Goal: Task Accomplishment & Management: Complete application form

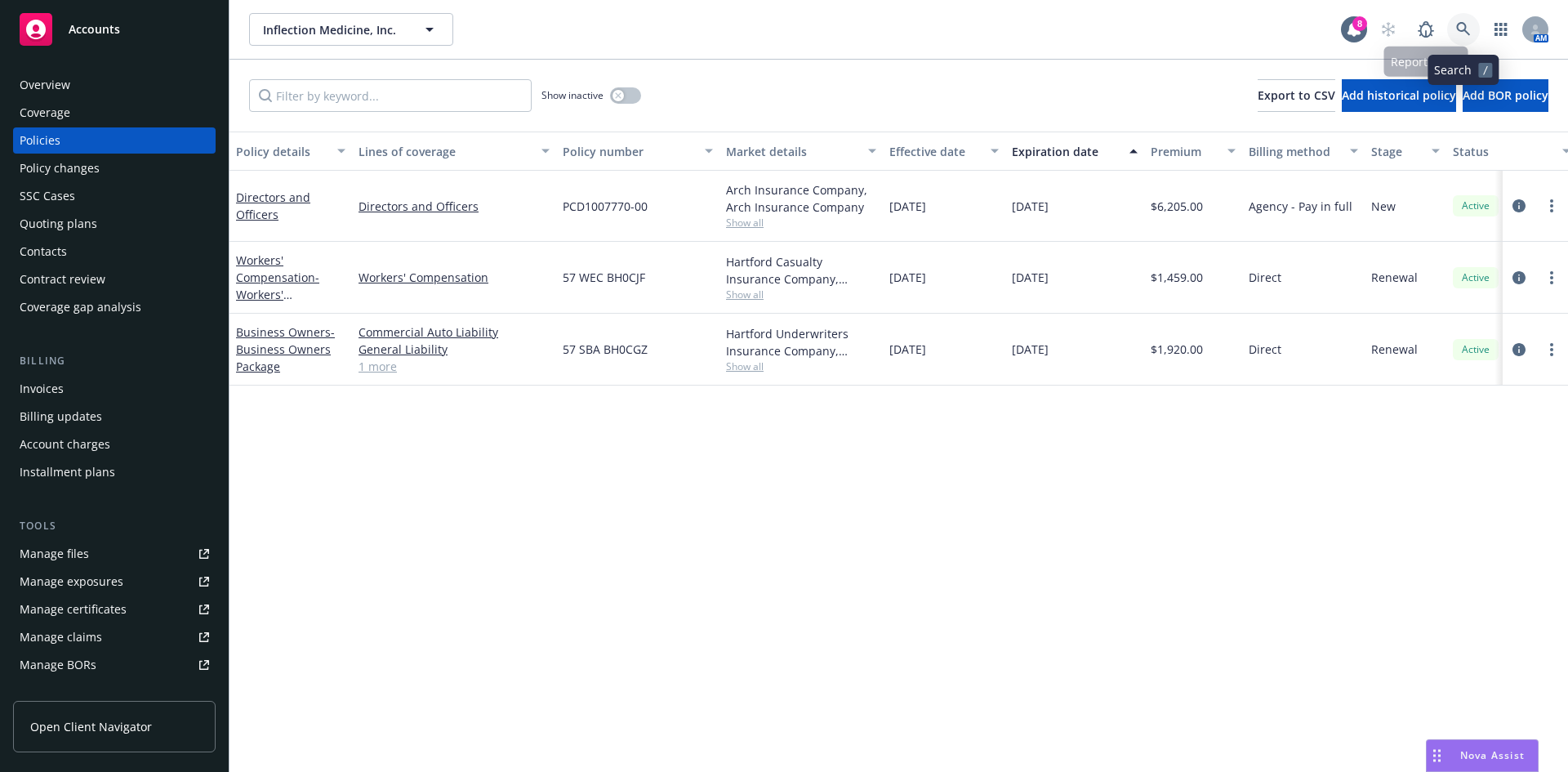
click at [1460, 25] on icon at bounding box center [1463, 29] width 15 height 15
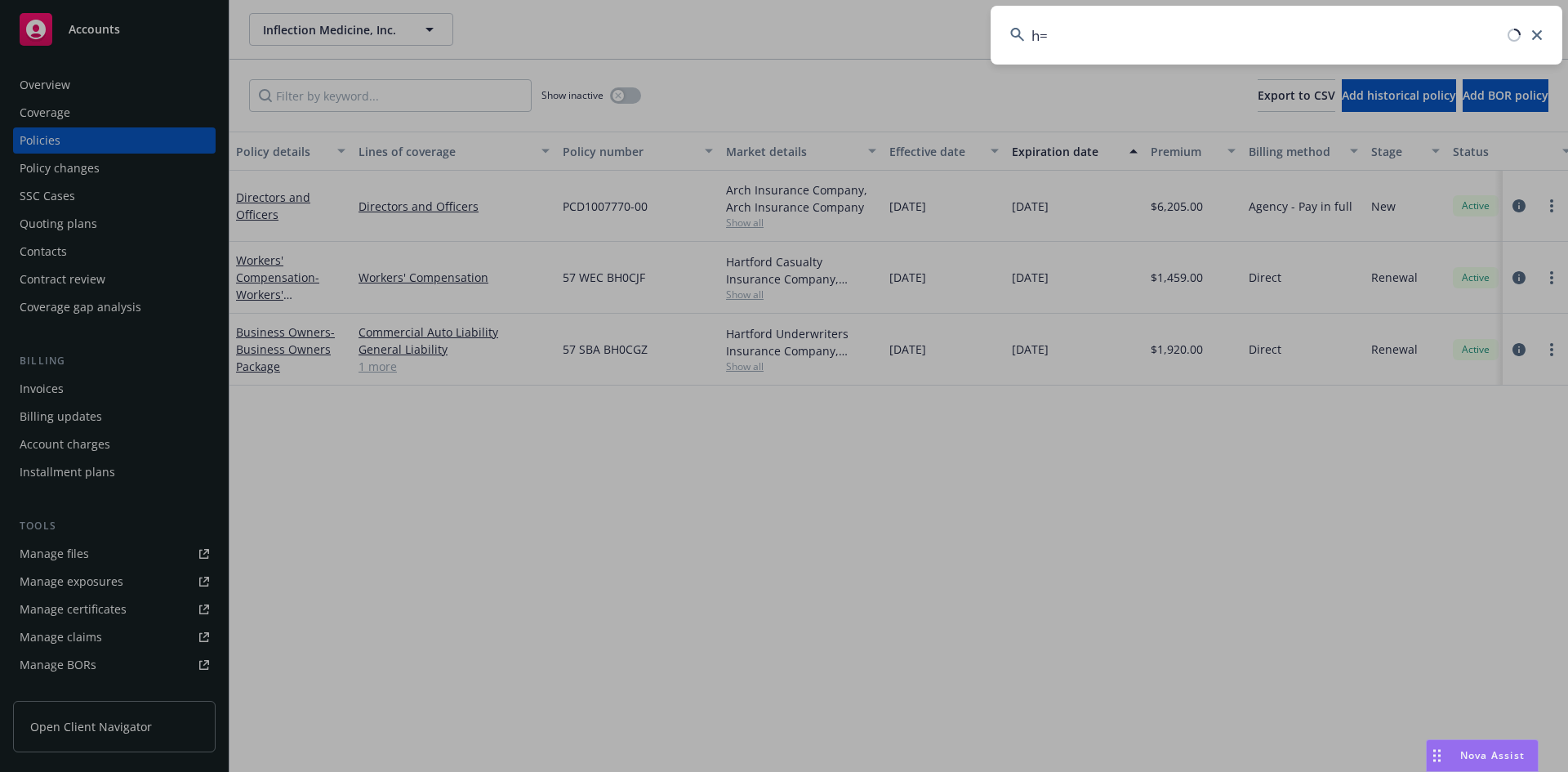
type input "h"
type input "z"
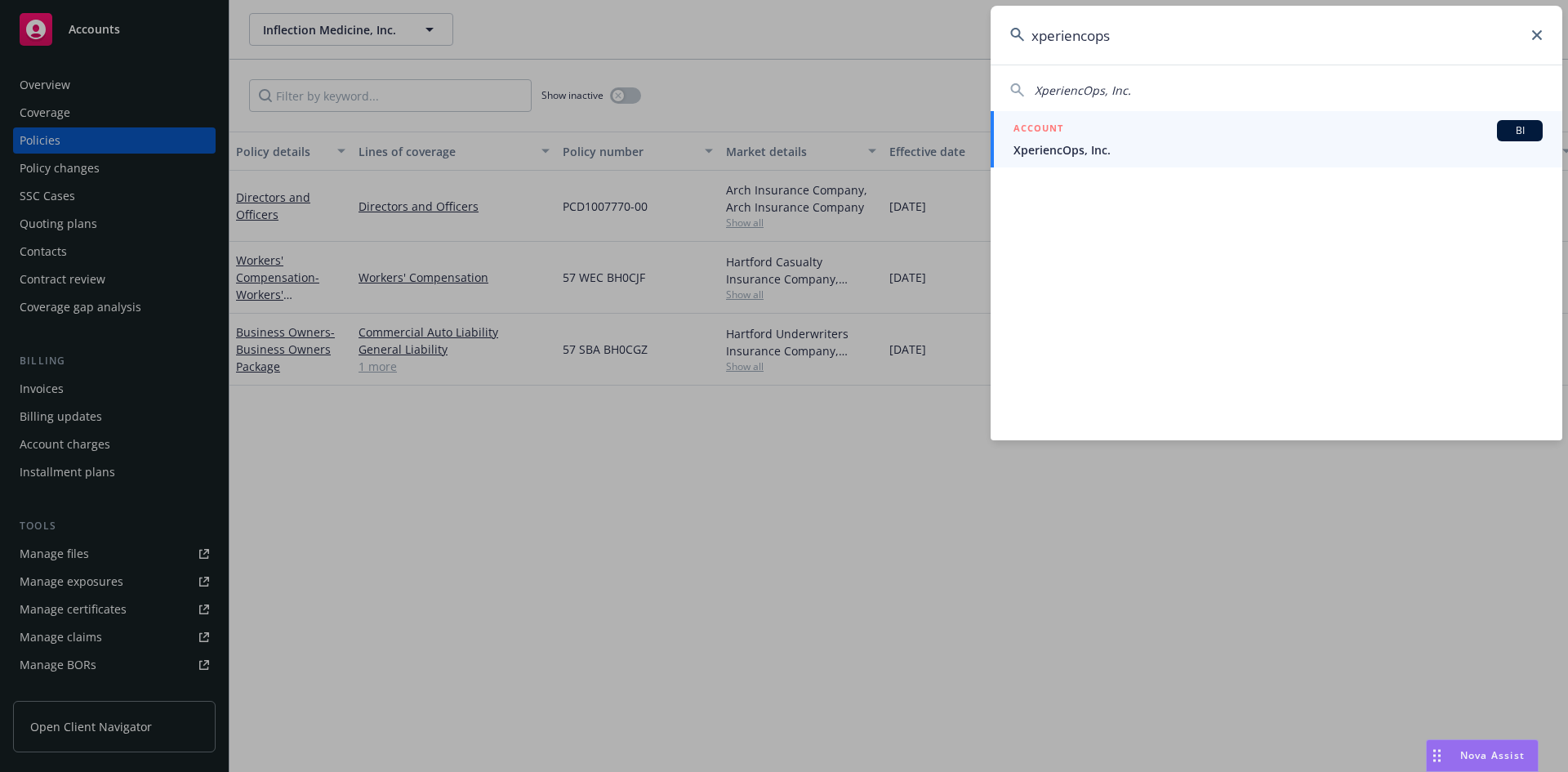
type input "xperiencops"
click at [1158, 160] on link "ACCOUNT BI XperiencOps, Inc." at bounding box center [1276, 139] width 572 height 57
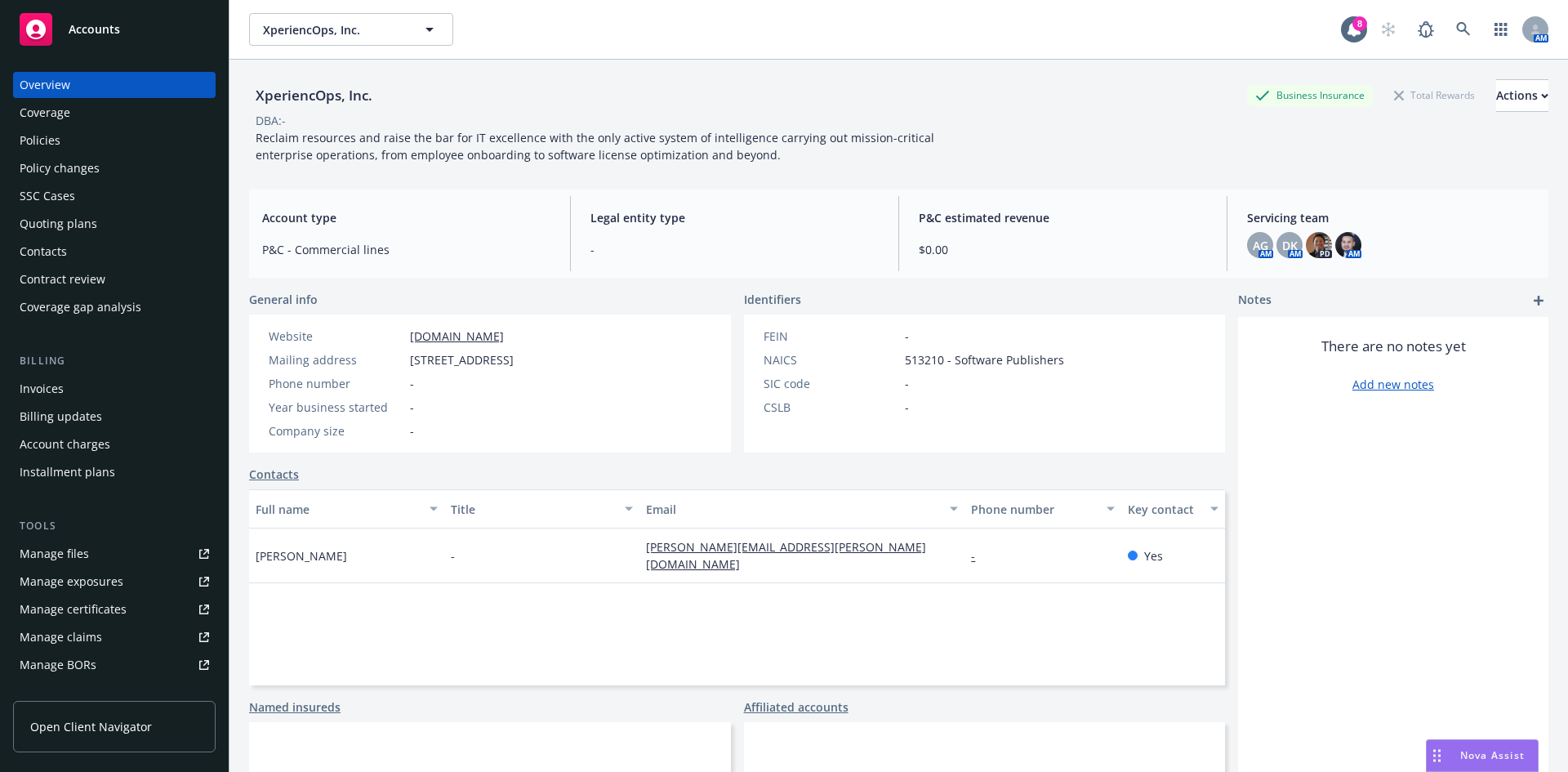
click at [177, 215] on div "Quoting plans" at bounding box center [115, 223] width 190 height 26
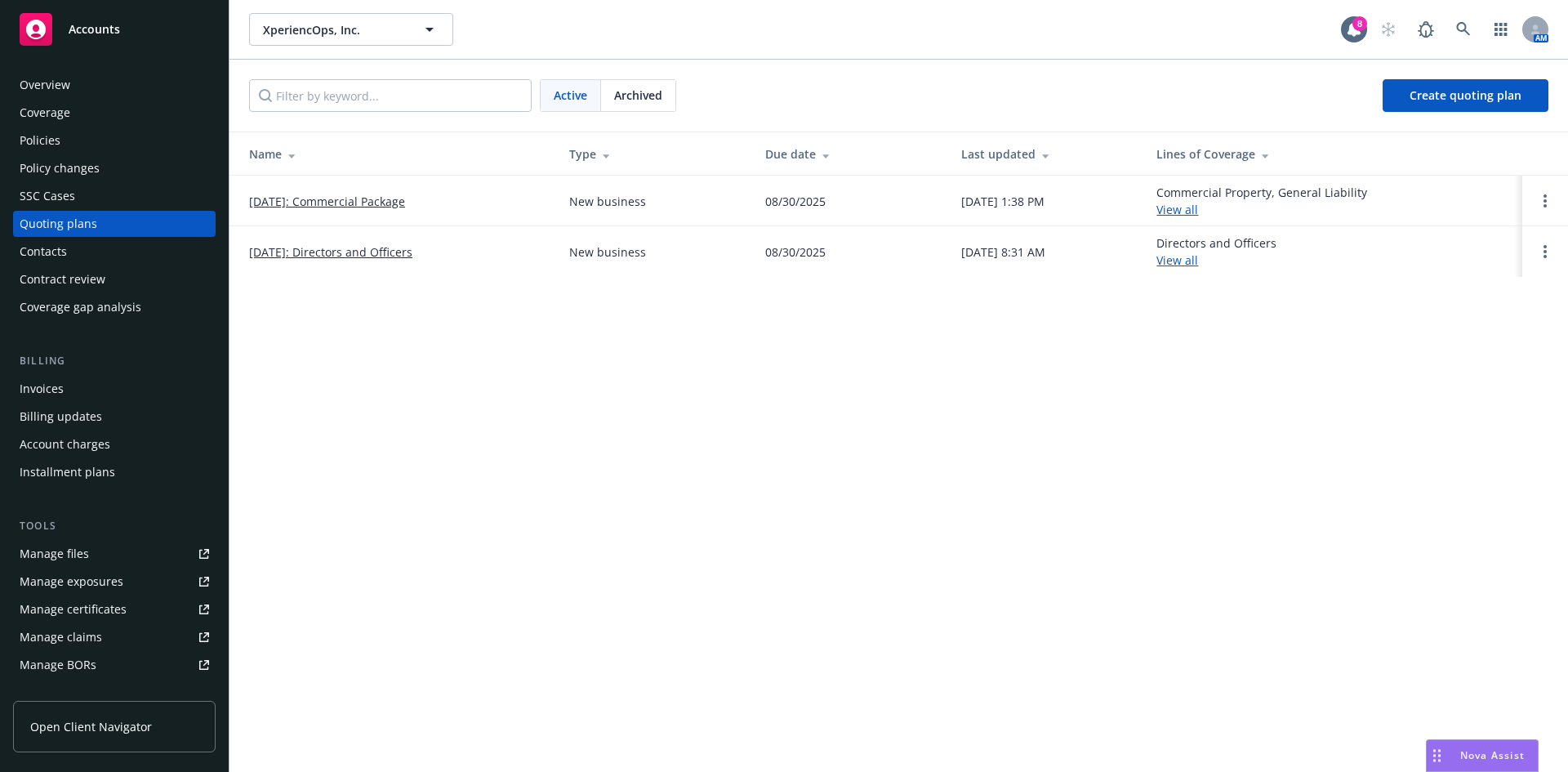
click at [397, 199] on link "[DATE]: Commercial Package" at bounding box center [327, 200] width 156 height 17
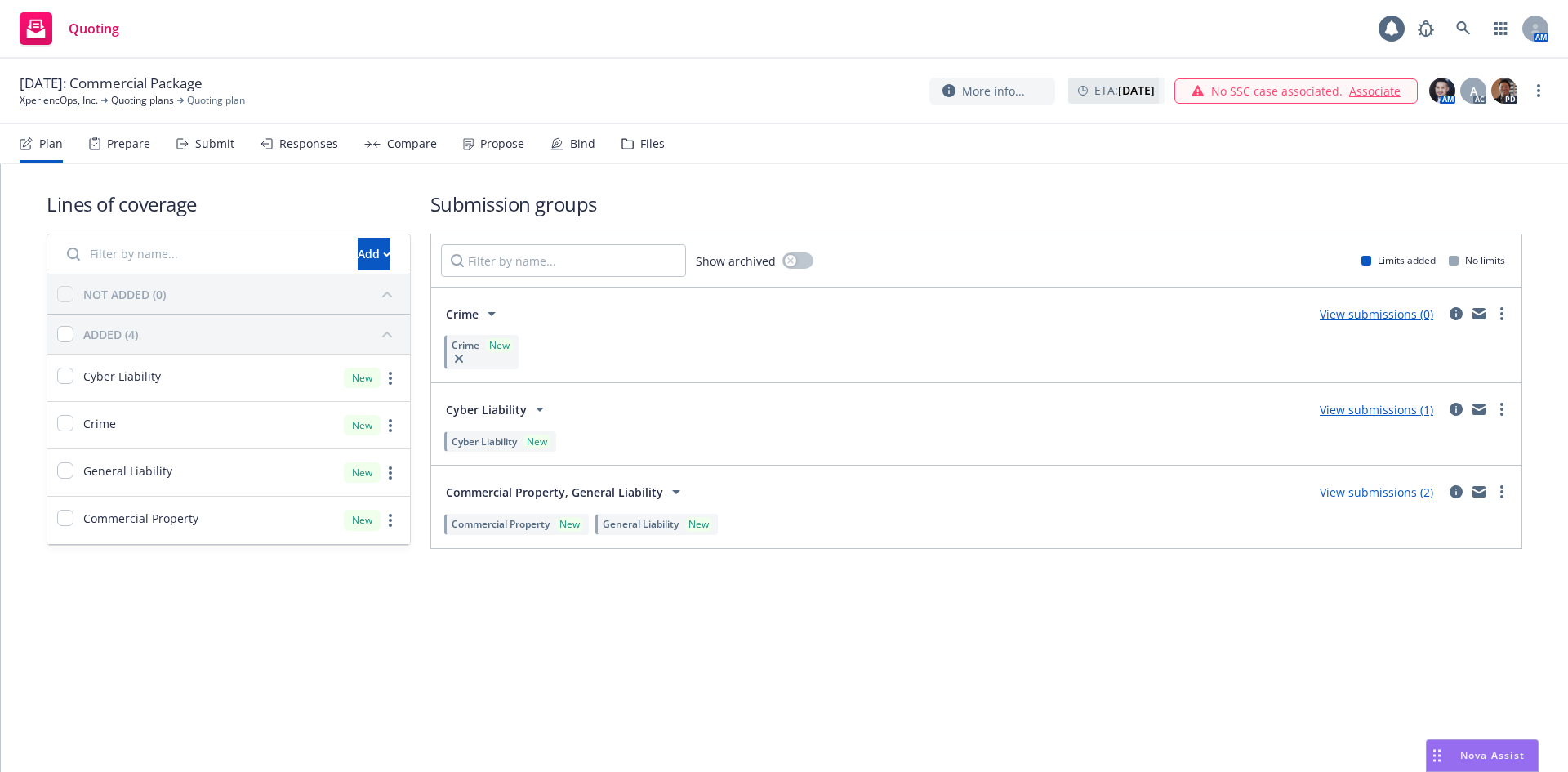
click at [642, 150] on div "Files" at bounding box center [652, 144] width 25 height 13
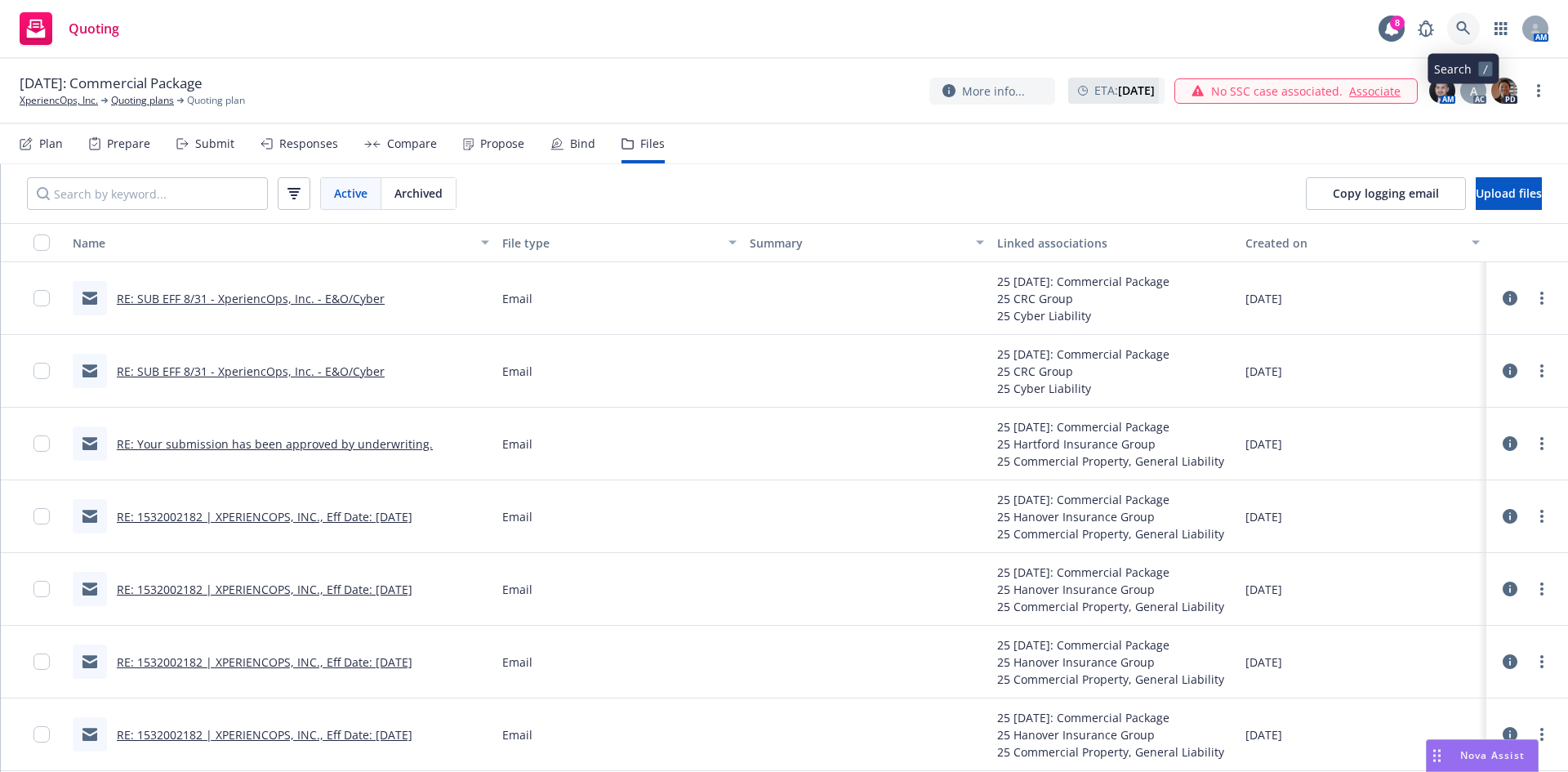
click at [1467, 35] on icon at bounding box center [1463, 28] width 15 height 15
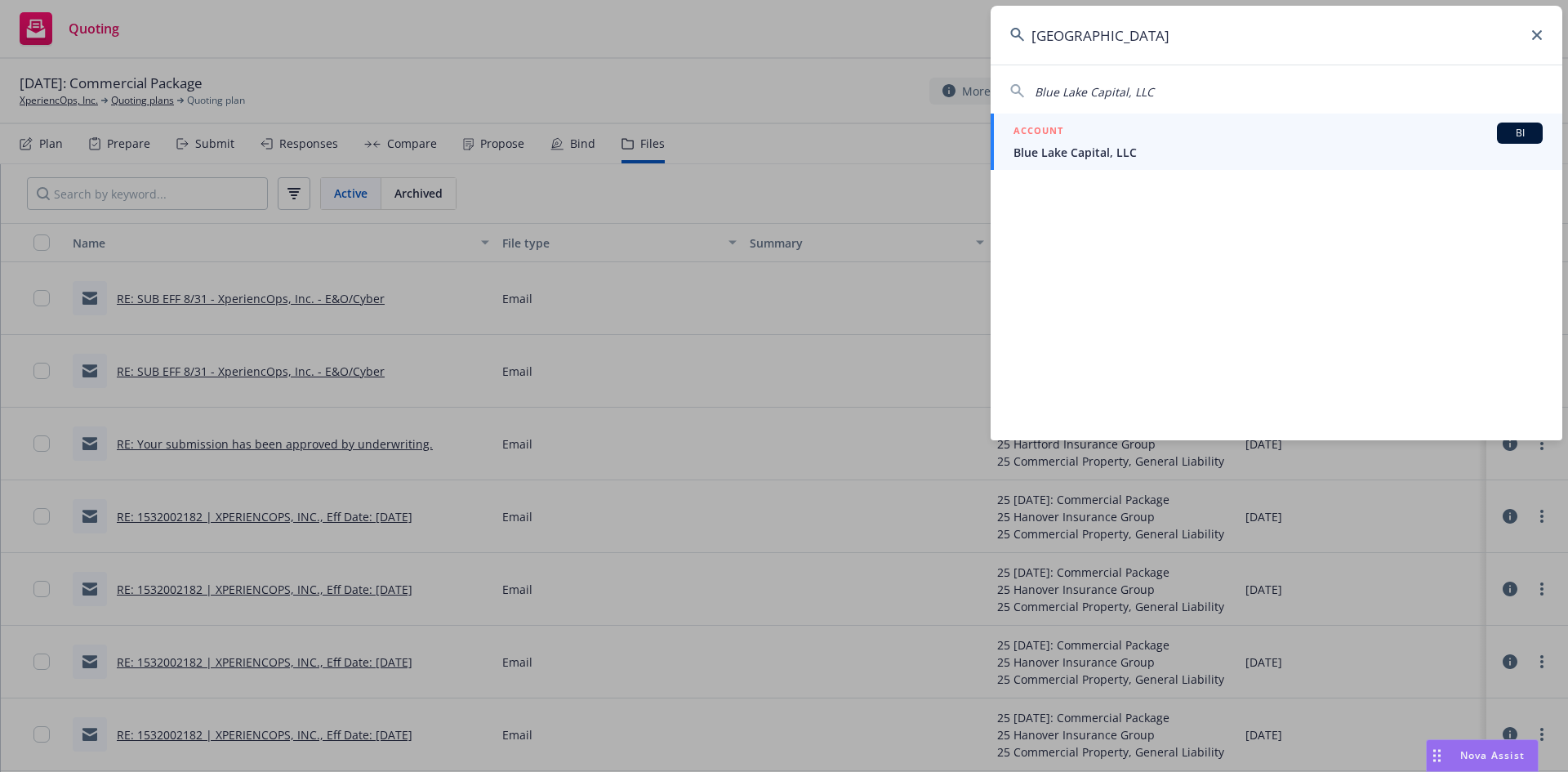
type input "blue lake capital"
click at [1140, 147] on span "Blue Lake Capital, LLC" at bounding box center [1278, 152] width 530 height 17
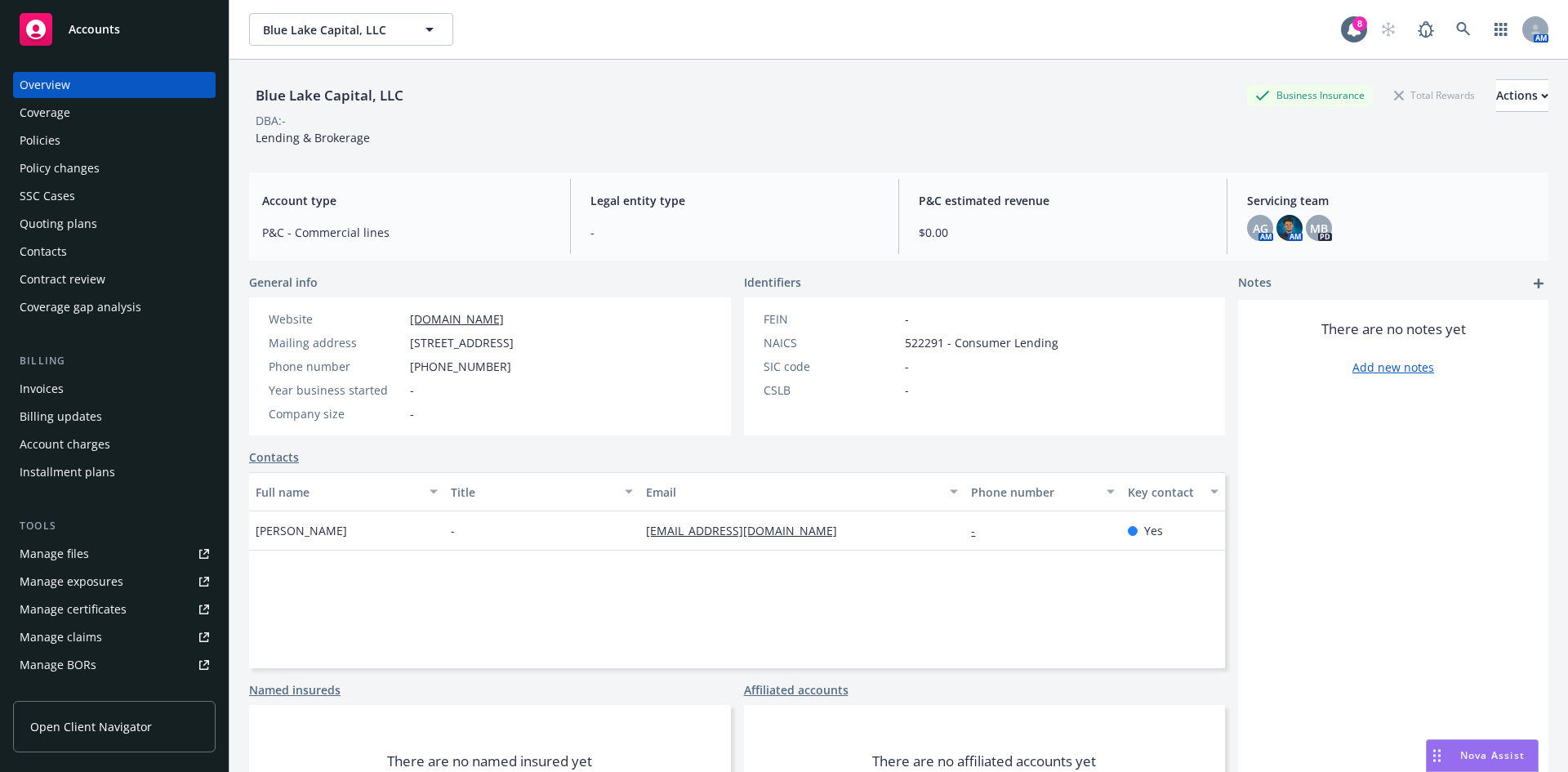
click at [111, 214] on div "Quoting plans" at bounding box center [115, 223] width 190 height 26
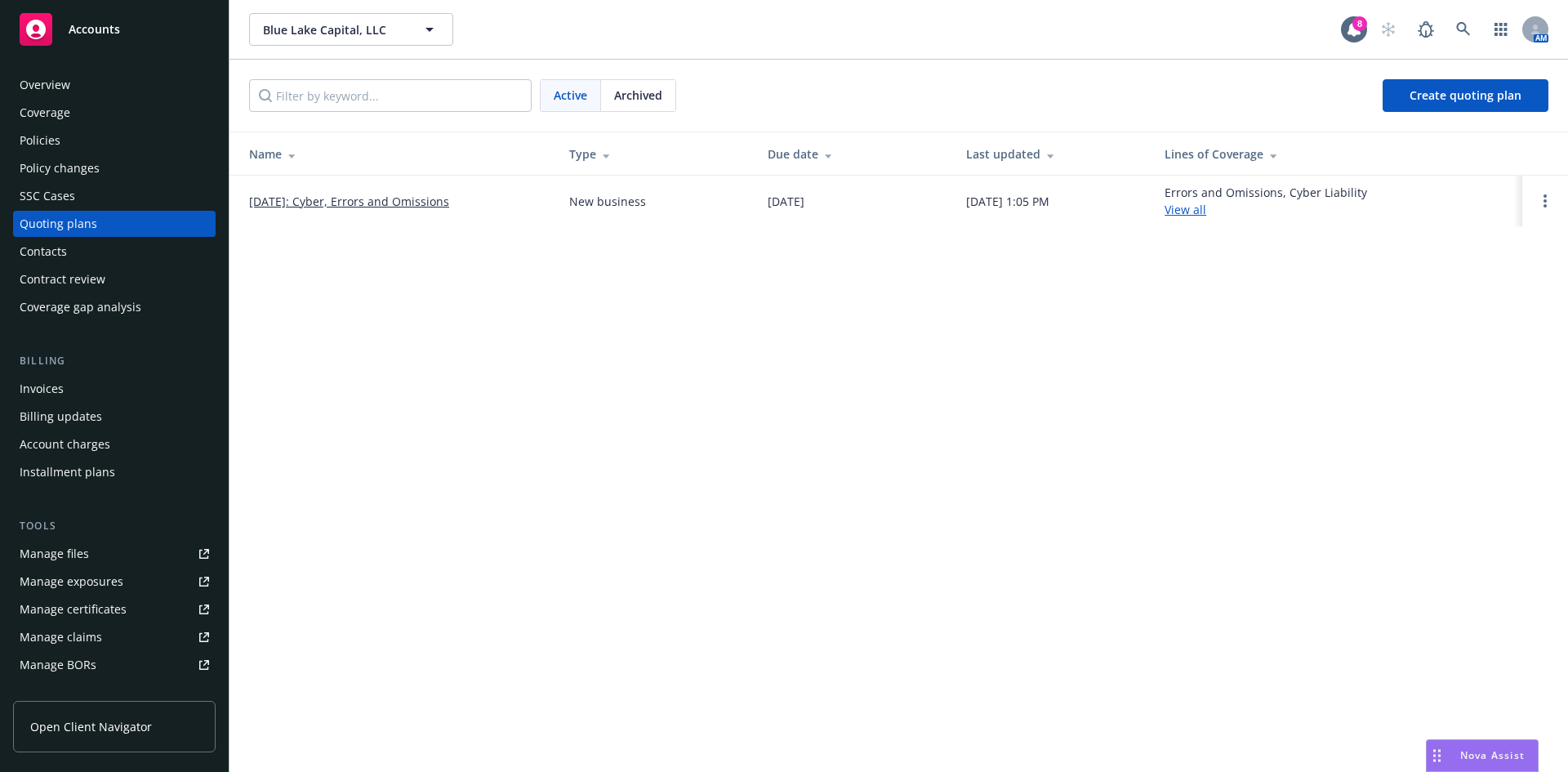
click at [404, 196] on link "09/01/2025: Cyber, Errors and Omissions" at bounding box center [349, 200] width 200 height 17
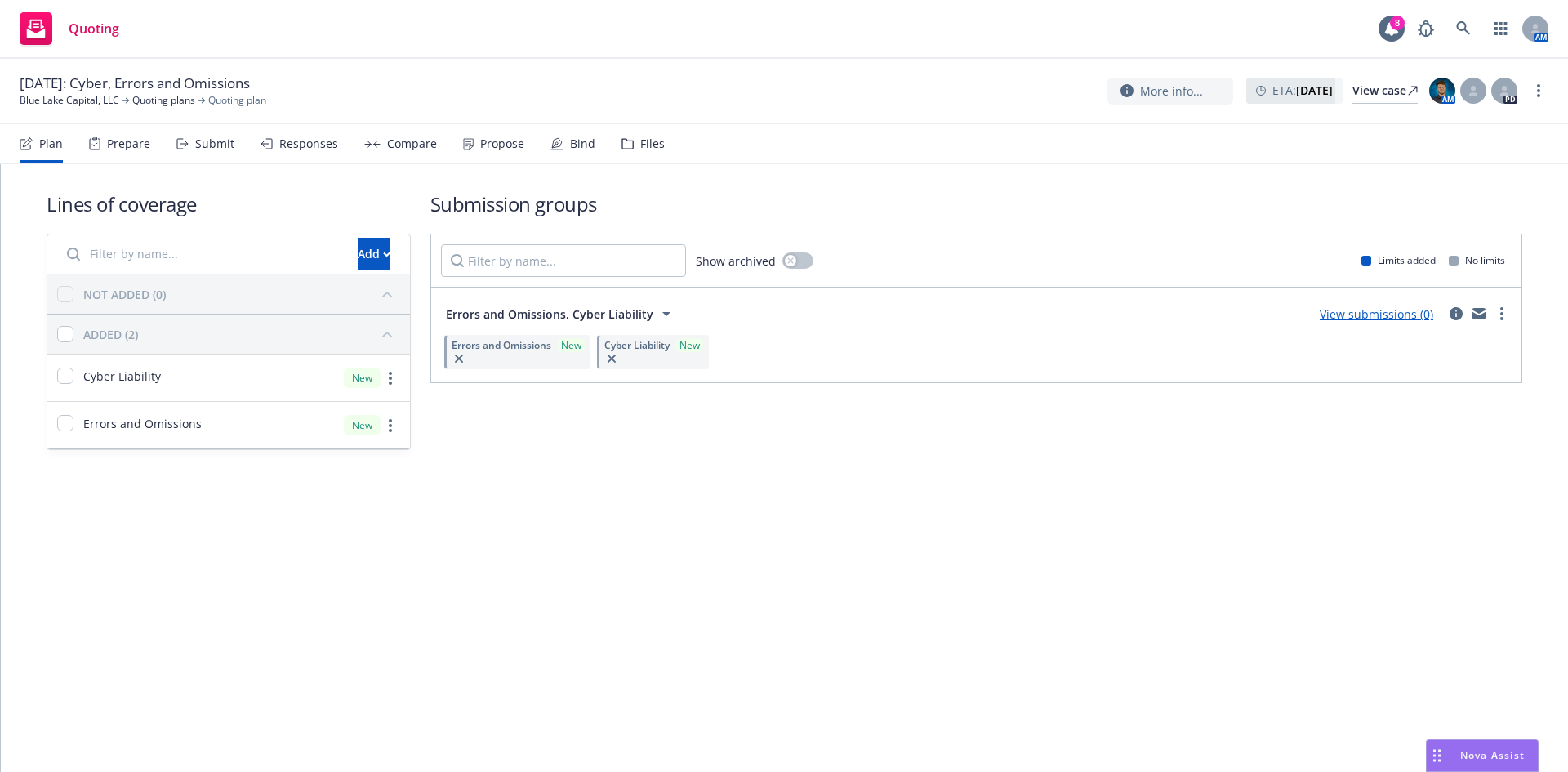
click at [197, 144] on div "Submit" at bounding box center [214, 144] width 39 height 13
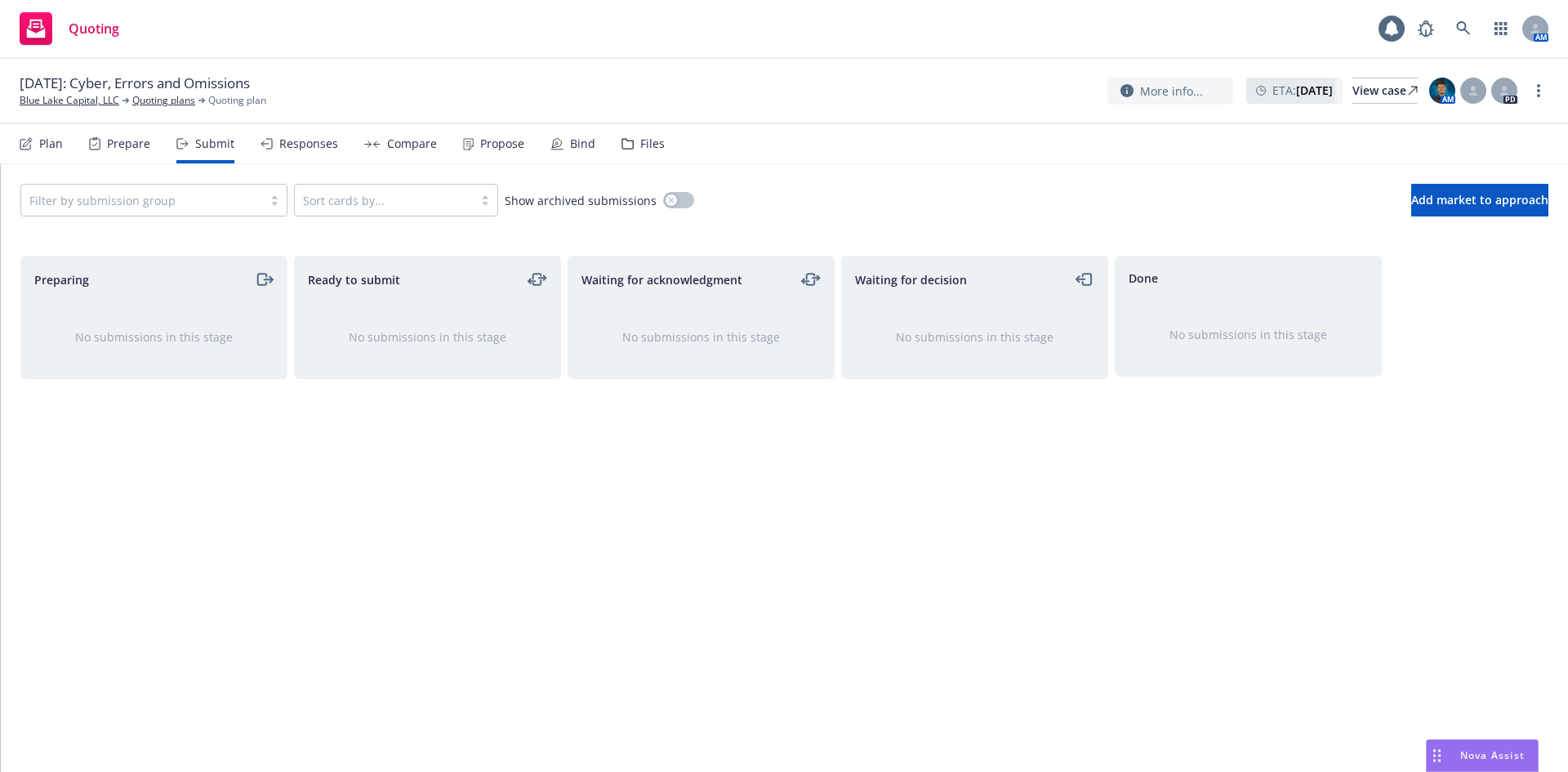
click at [119, 159] on div "Prepare" at bounding box center [119, 143] width 61 height 39
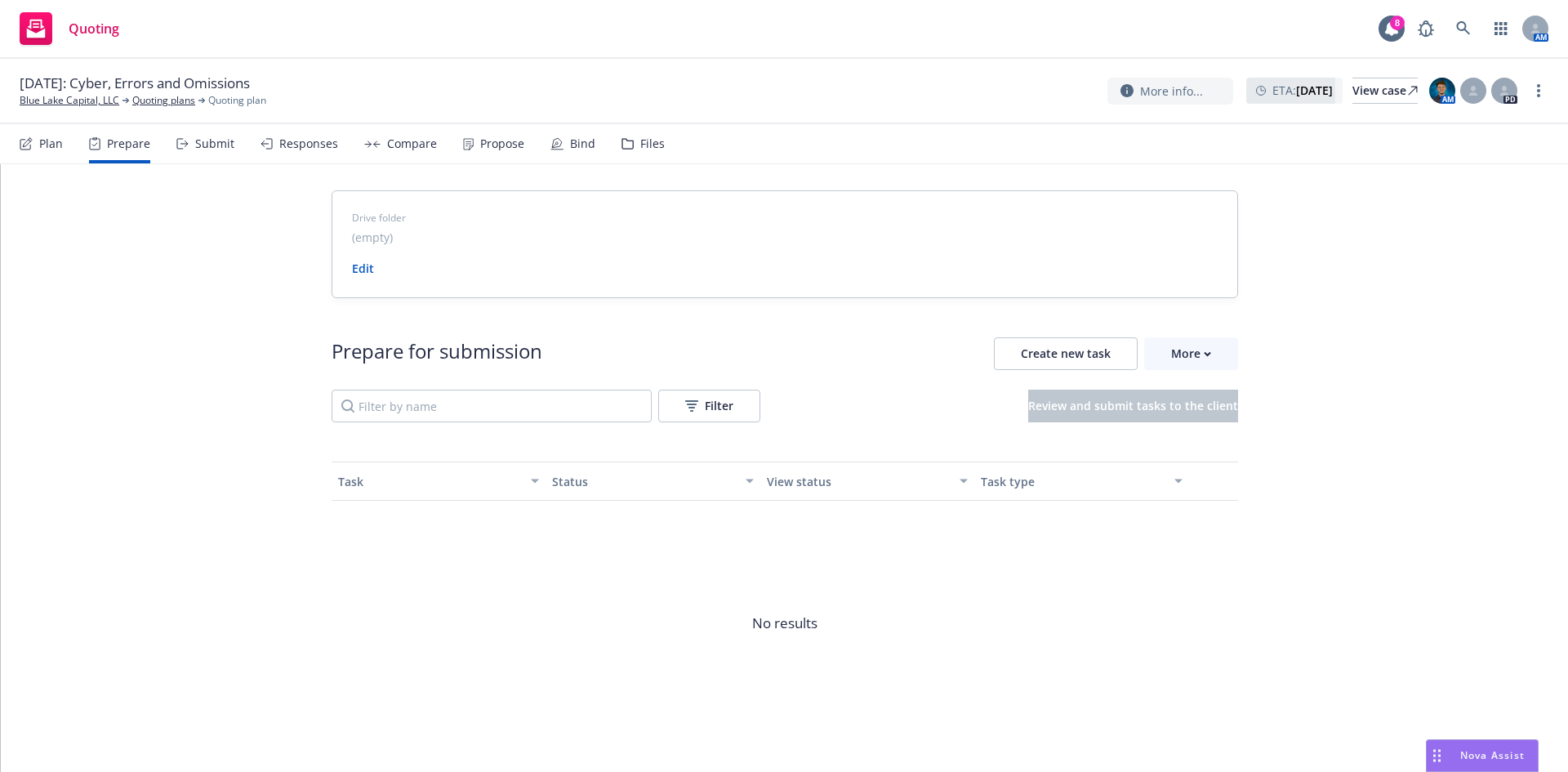
click at [51, 146] on div "Plan" at bounding box center [51, 144] width 24 height 13
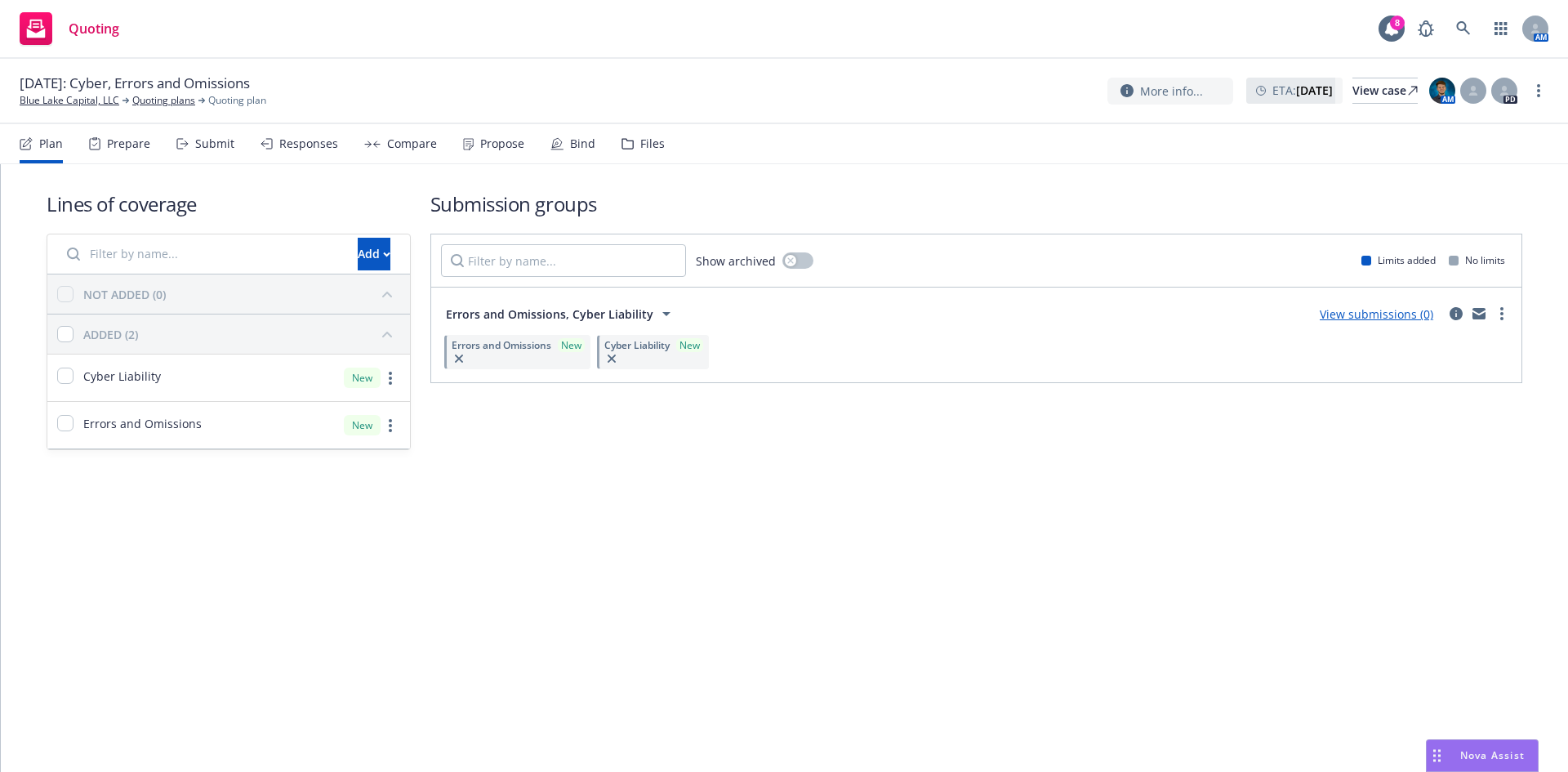
click at [228, 157] on div "Submit" at bounding box center [205, 143] width 58 height 39
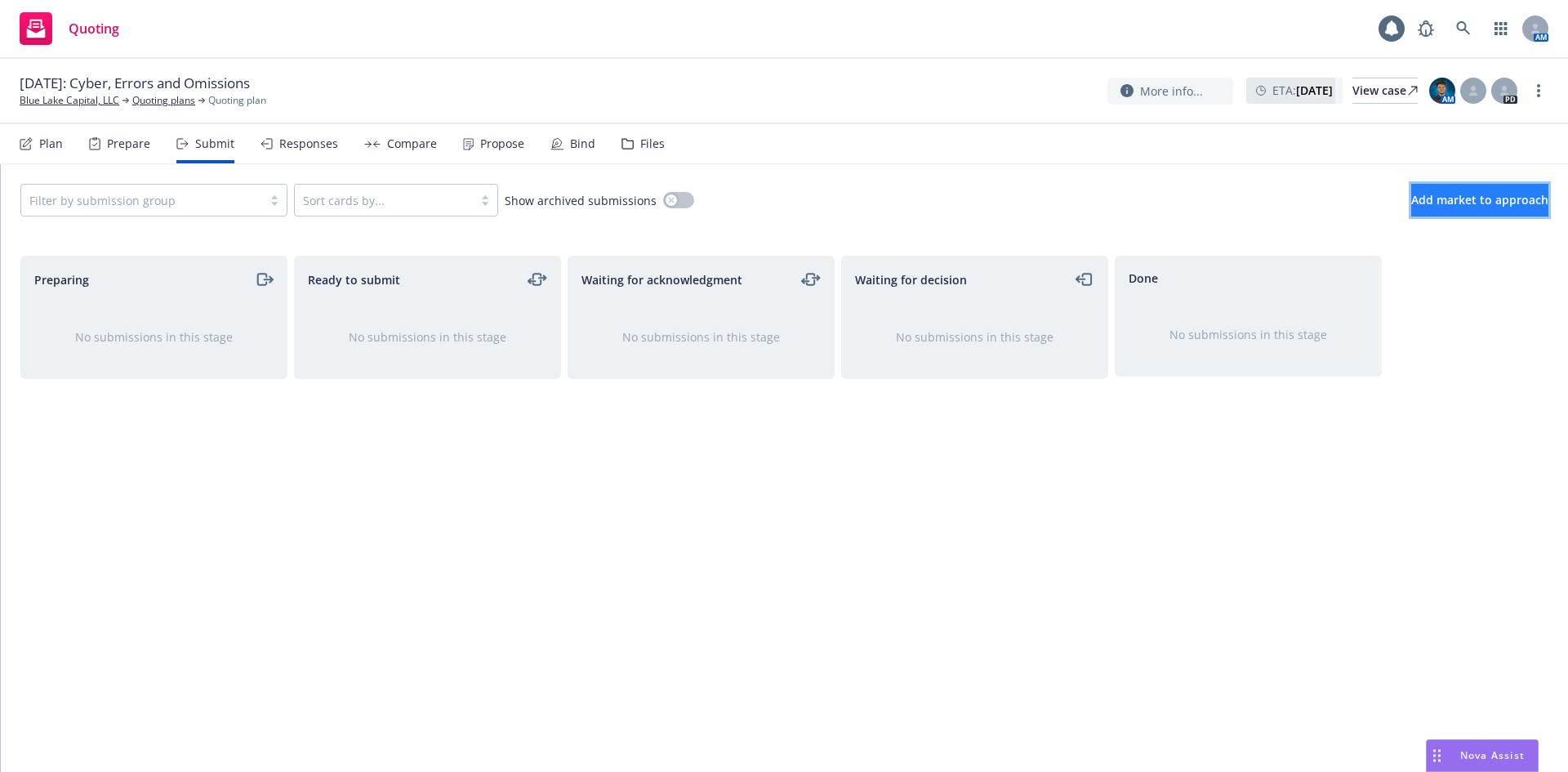
click at [1445, 195] on span "Add market to approach" at bounding box center [1480, 199] width 138 height 16
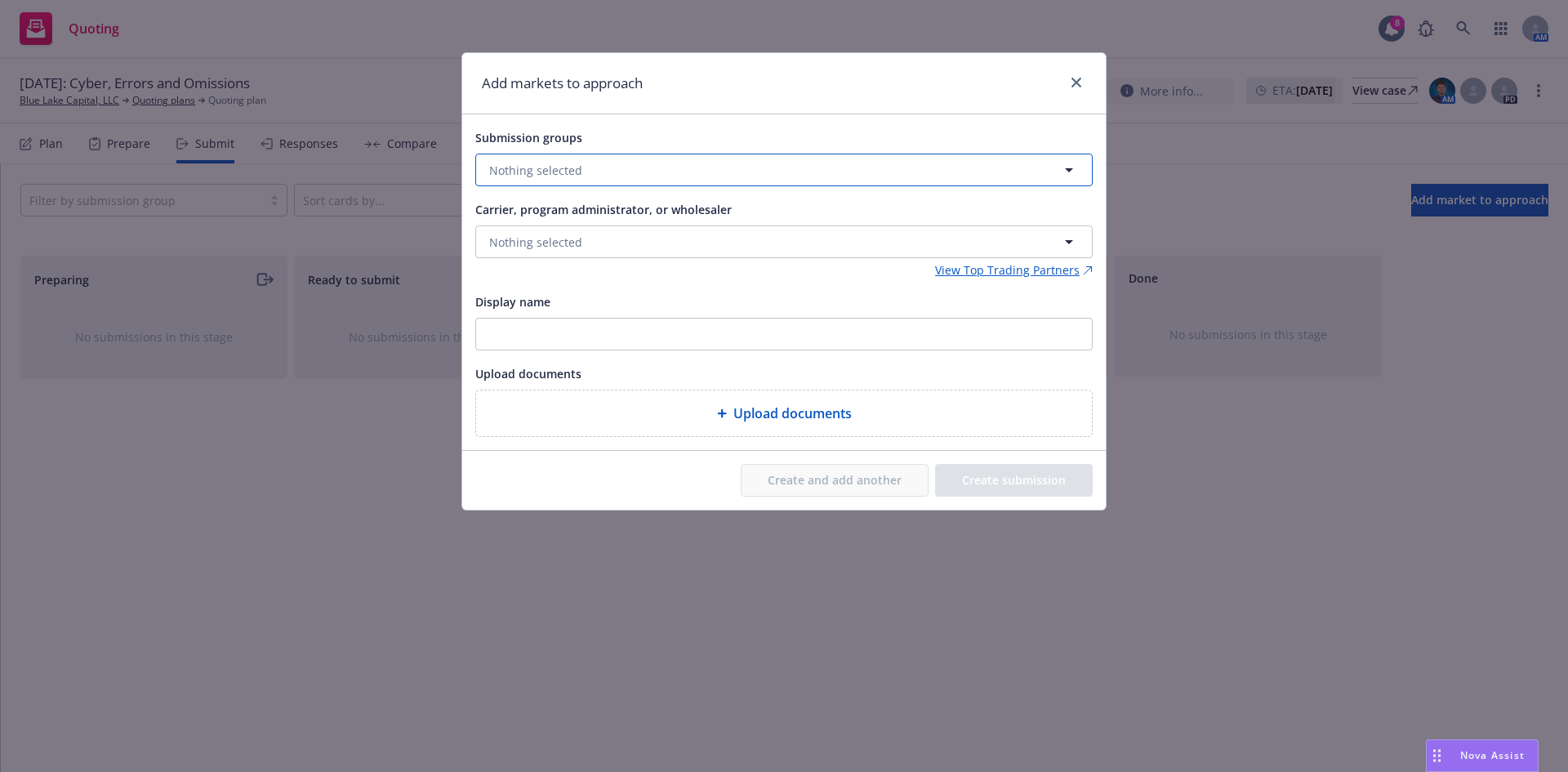
click at [843, 175] on button "Nothing selected" at bounding box center [784, 170] width 617 height 33
click at [766, 259] on div "Errors and Omissions, Cyber Liability Errors and Omissions, Cyber Liability No …" at bounding box center [792, 256] width 560 height 41
checkbox input "true"
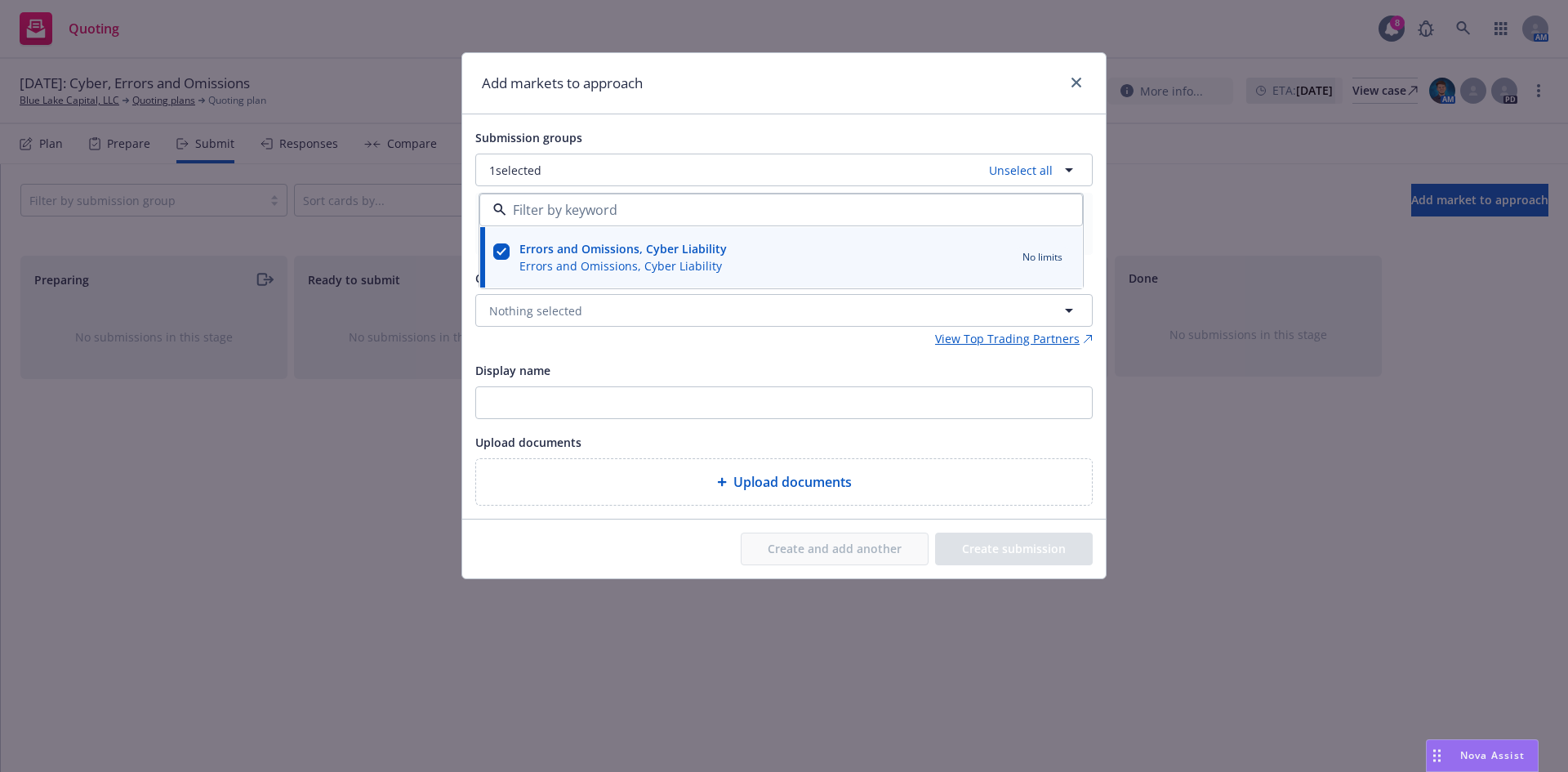
drag, startPoint x: 701, startPoint y: 358, endPoint x: 685, endPoint y: 315, distance: 45.9
click at [698, 354] on div "Submission groups 1 selected Unselect all Errors and Omissions, Cyber Liability…" at bounding box center [784, 316] width 617 height 378
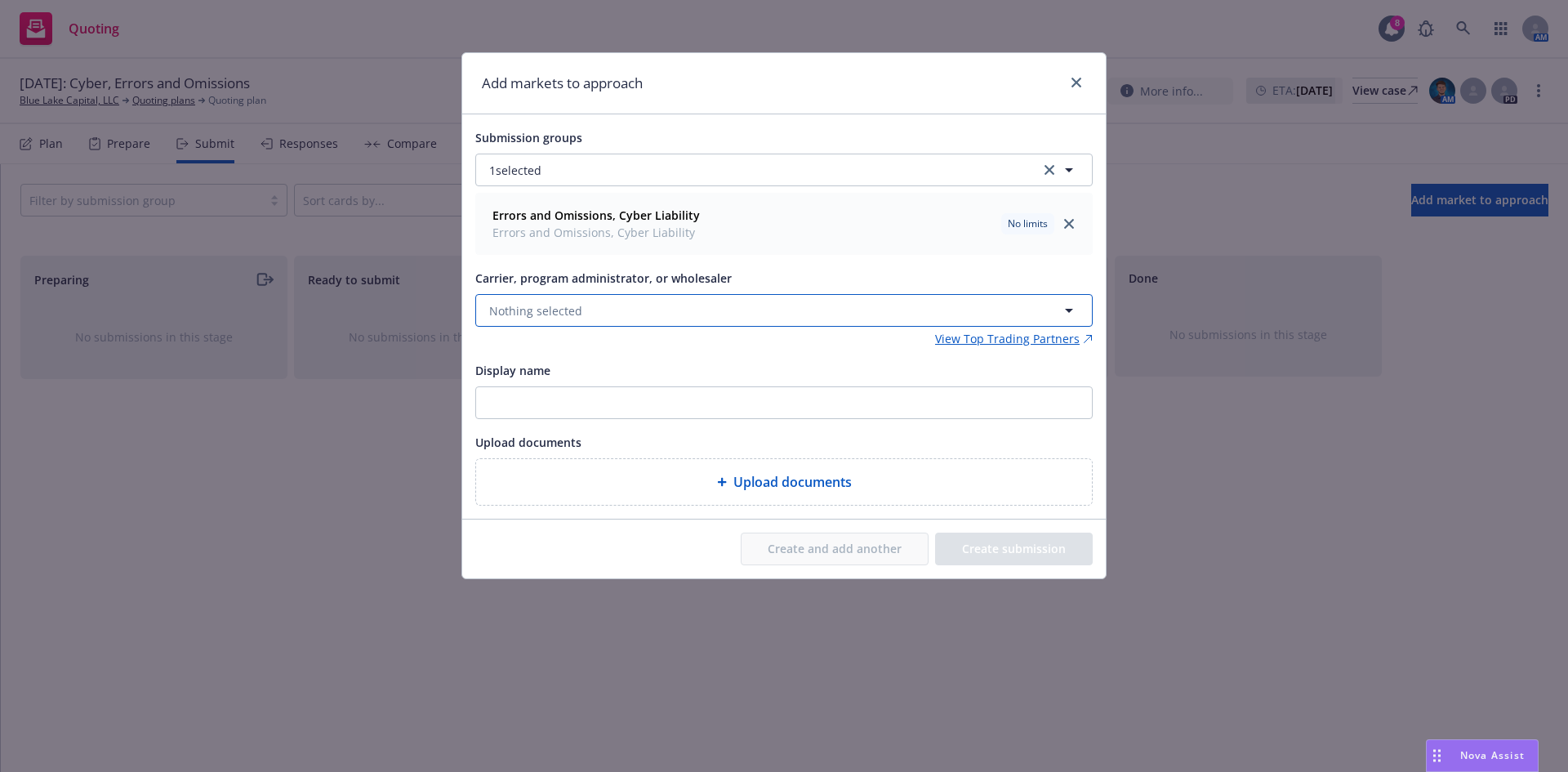
click at [664, 313] on button "Nothing selected" at bounding box center [784, 310] width 617 height 33
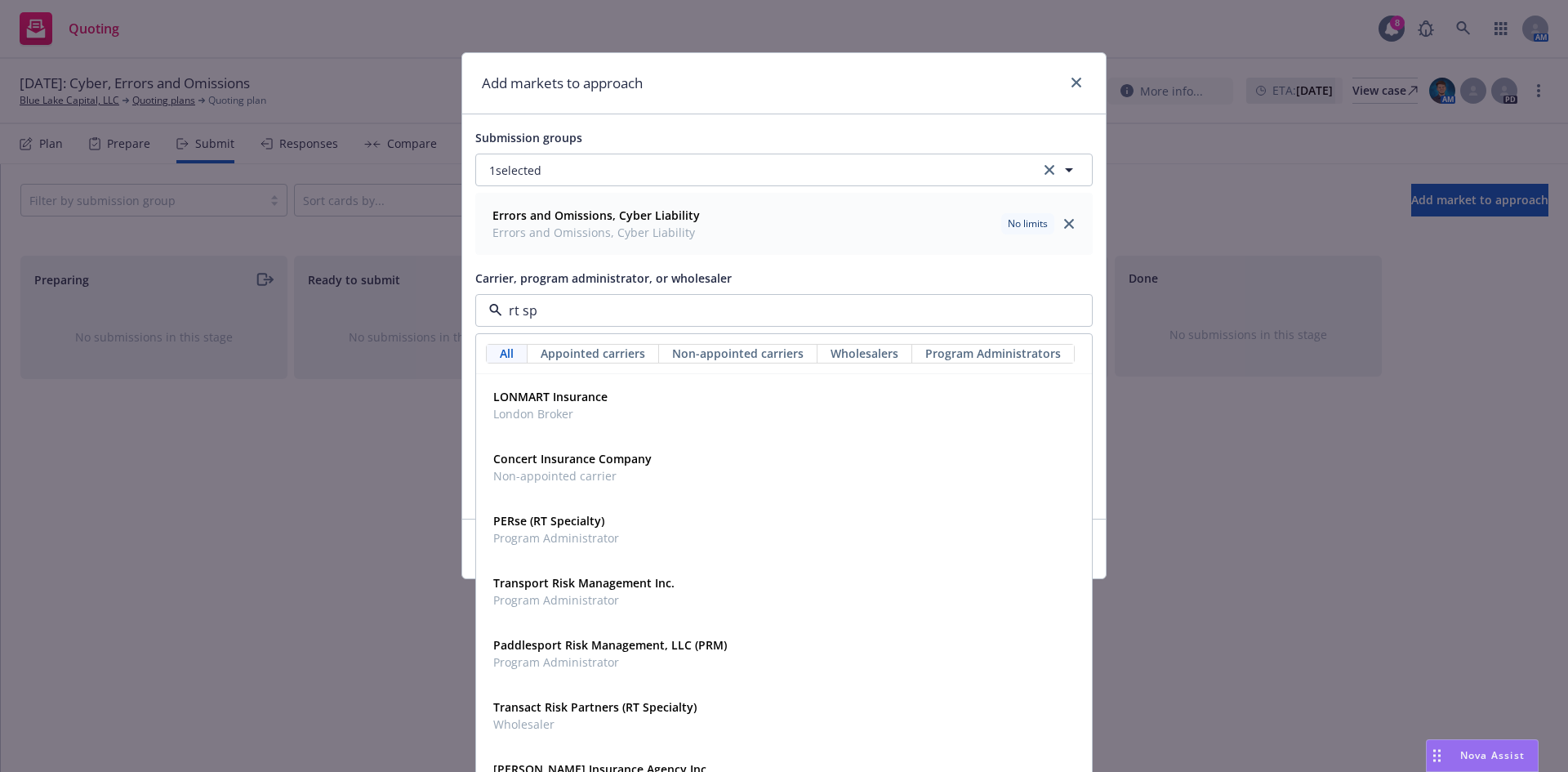
type input "rt spe"
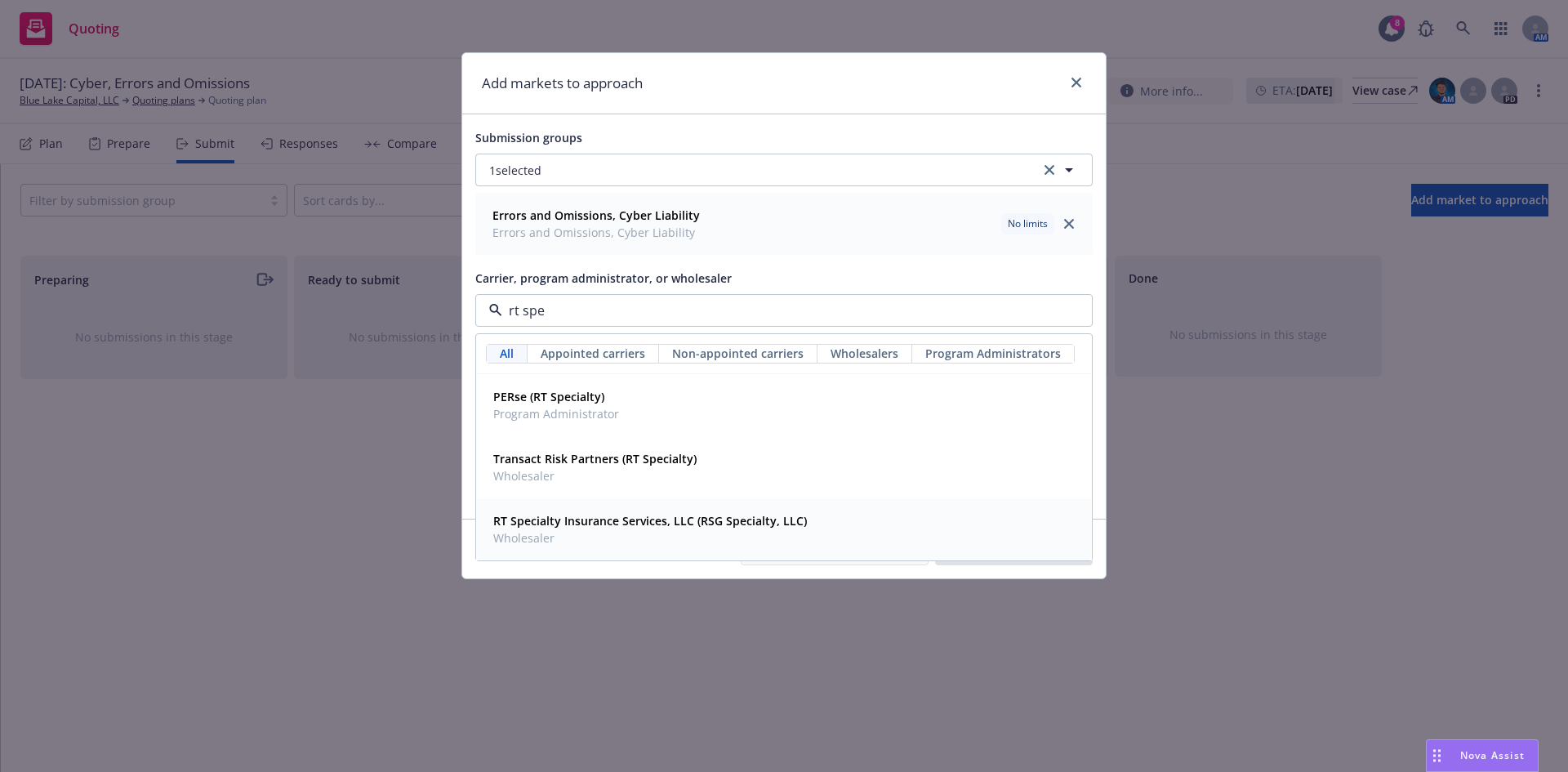
click at [603, 533] on span "Wholesaler" at bounding box center [650, 538] width 313 height 17
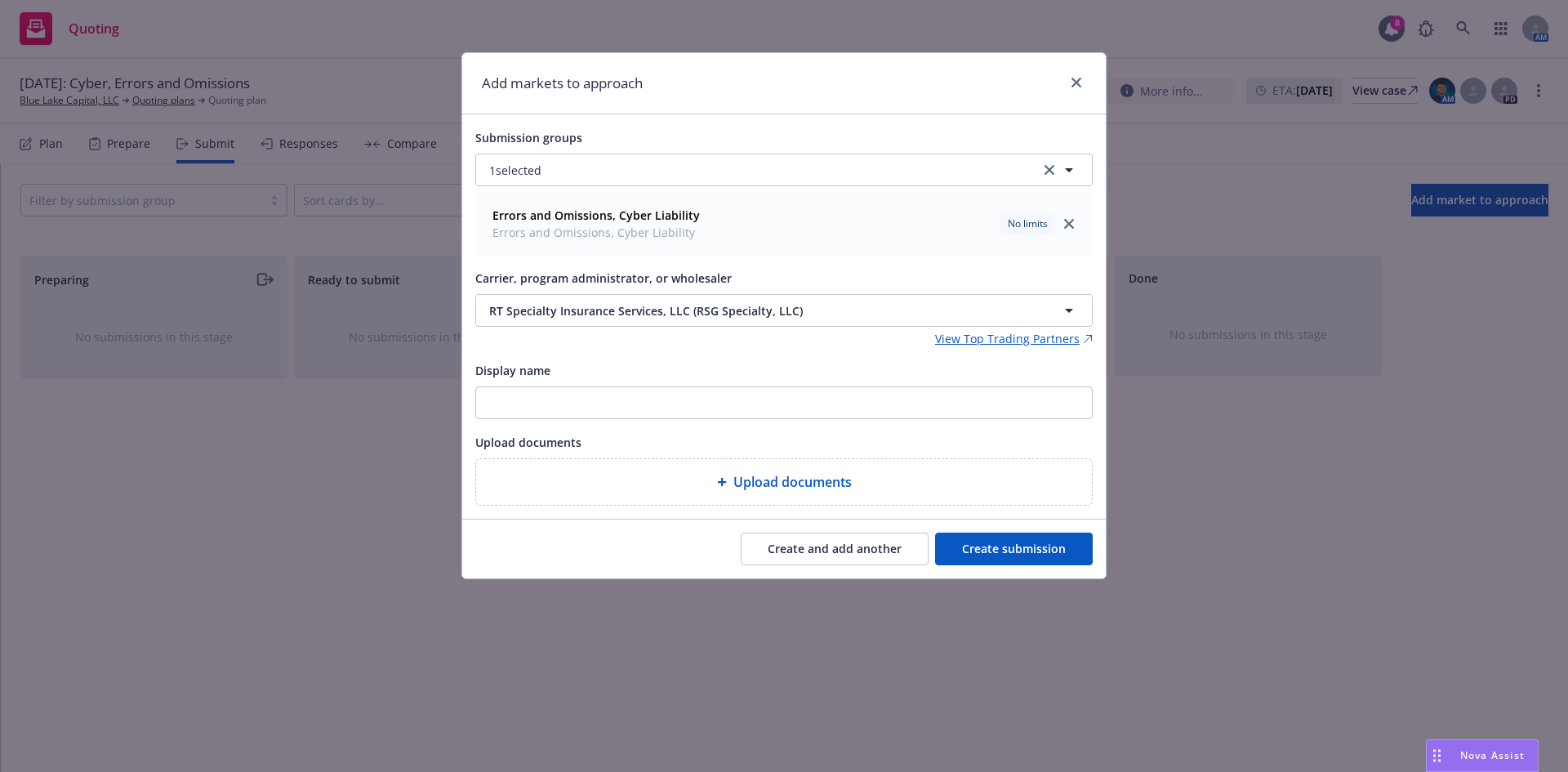
click at [988, 542] on button "Create submission" at bounding box center [1014, 549] width 158 height 33
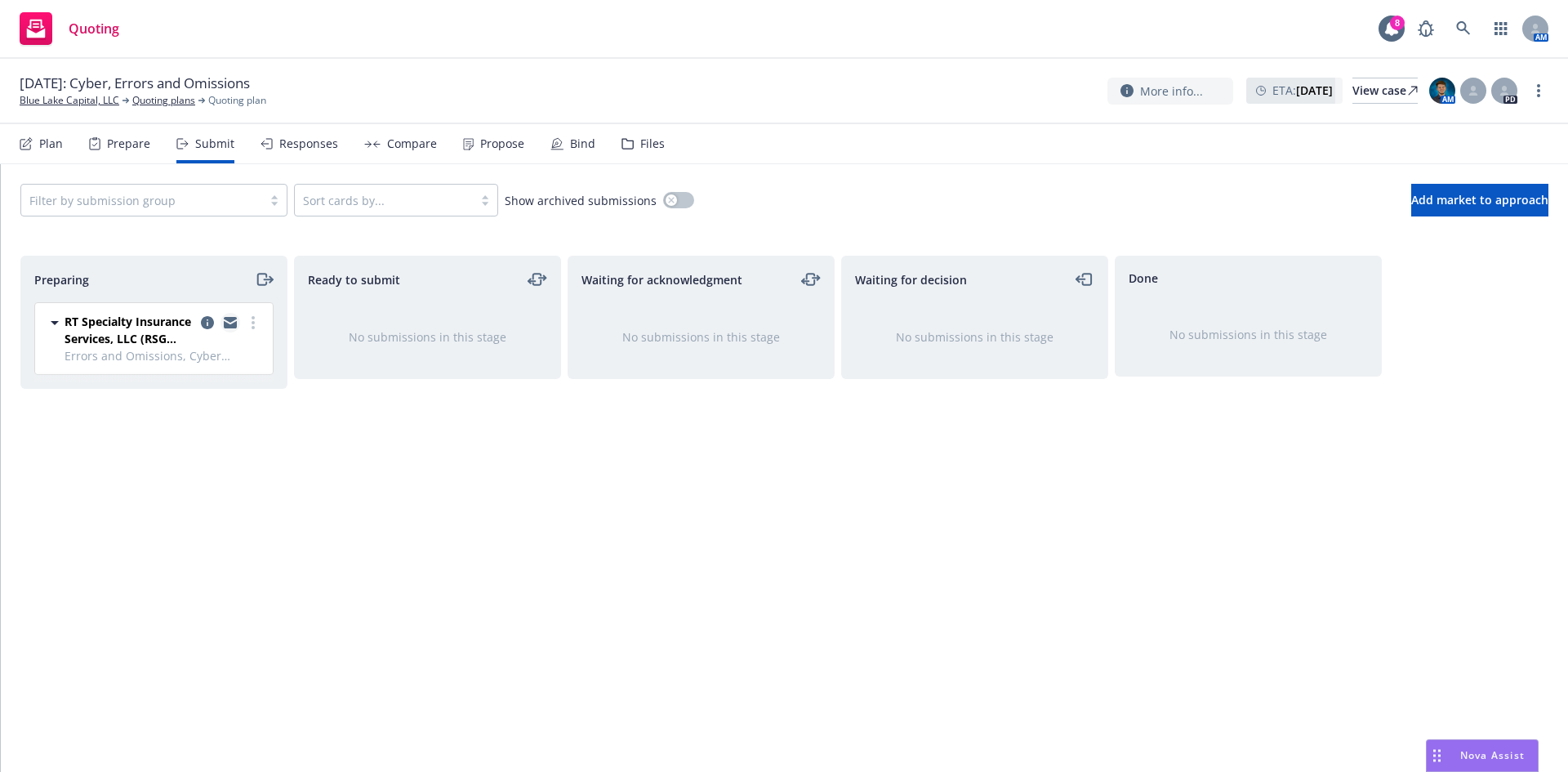
click at [227, 319] on icon "copy logging email" at bounding box center [229, 320] width 13 height 6
